Goal: Share content: Share content

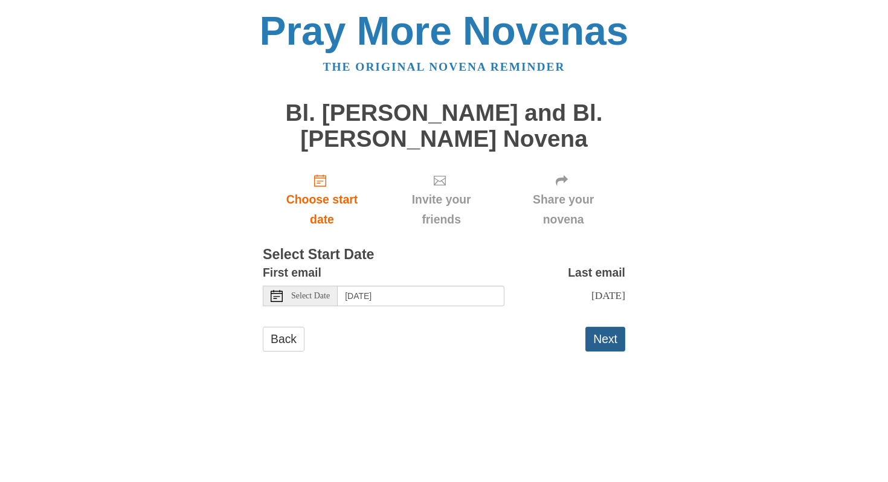
click at [613, 340] on button "Next" at bounding box center [605, 339] width 40 height 25
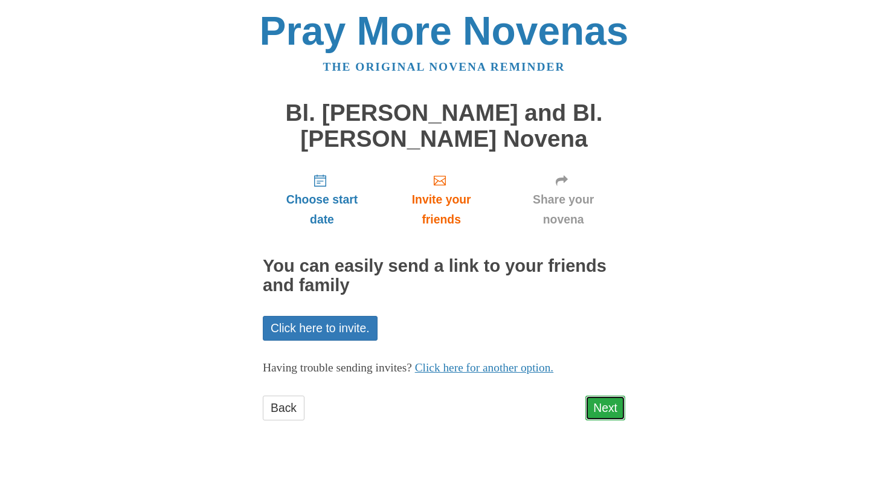
click at [605, 404] on link "Next" at bounding box center [605, 408] width 40 height 25
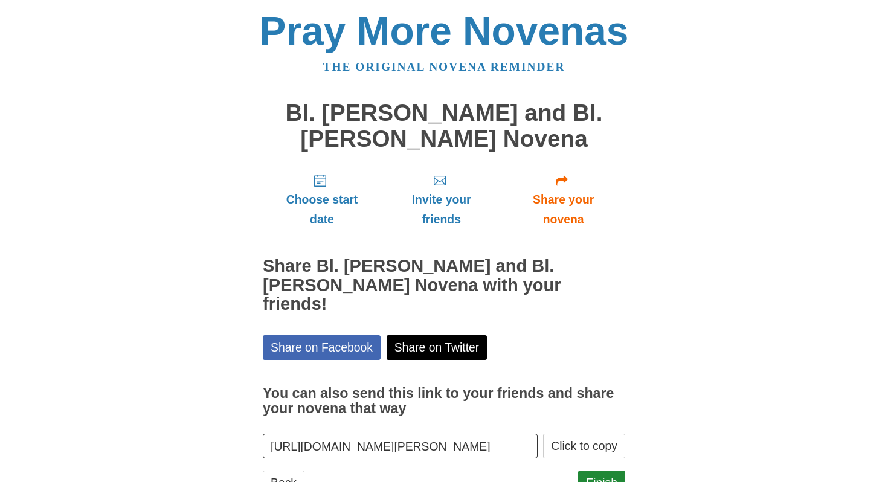
scroll to position [29, 0]
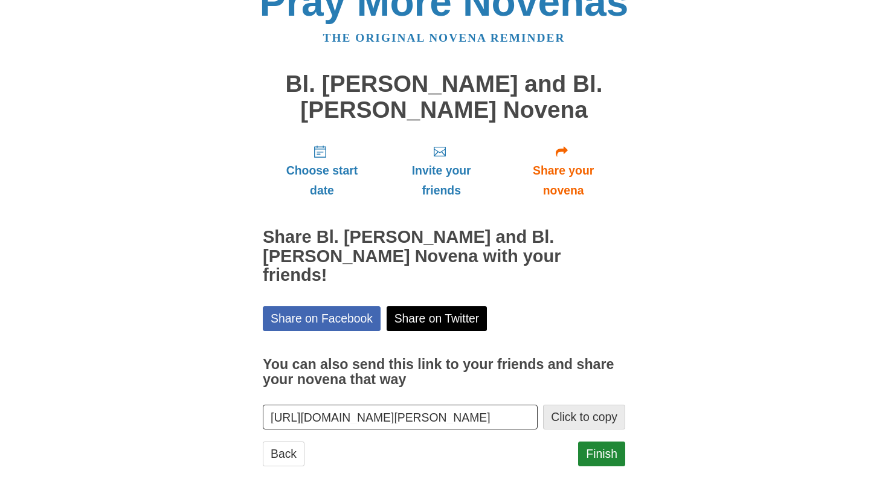
click at [590, 405] on button "Click to copy" at bounding box center [584, 417] width 82 height 25
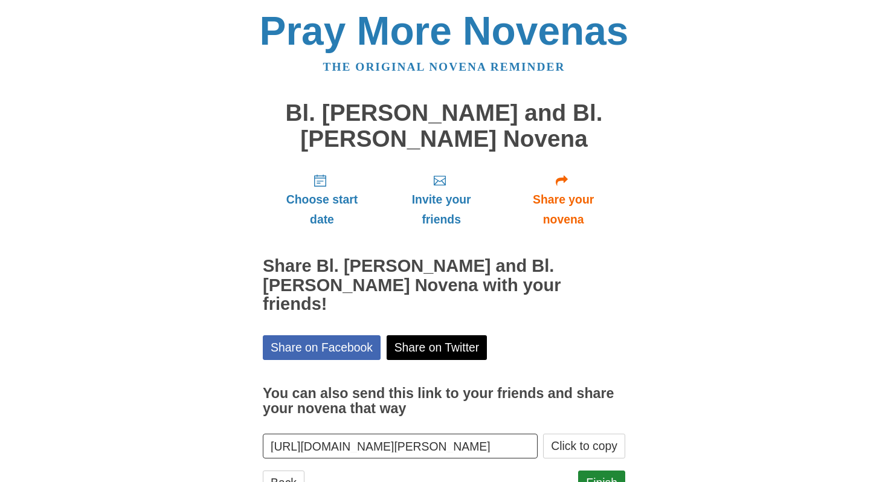
scroll to position [29, 0]
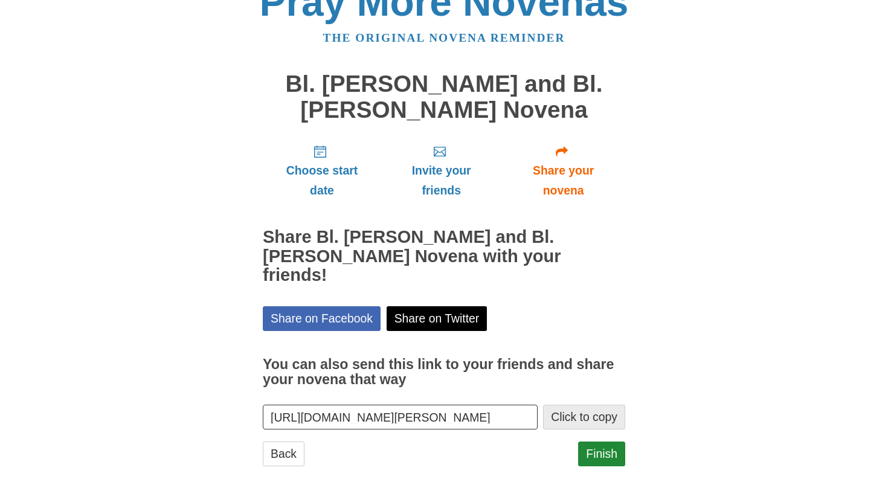
click at [570, 405] on button "Click to copy" at bounding box center [584, 417] width 82 height 25
